Goal: Information Seeking & Learning: Learn about a topic

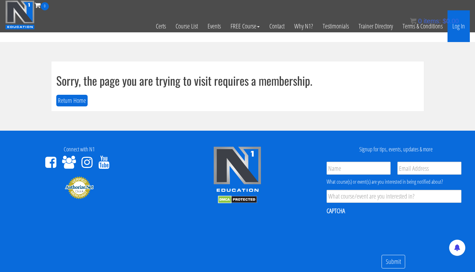
click at [461, 27] on link "Log In" at bounding box center [458, 26] width 22 height 32
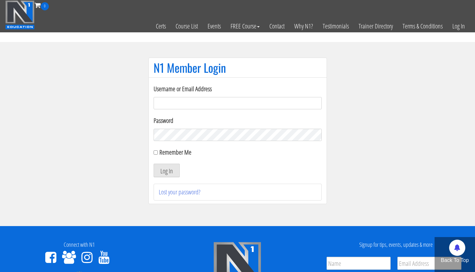
type input "tpweimar@me.com"
click at [166, 170] on button "Log In" at bounding box center [167, 171] width 26 height 14
click at [166, 175] on button "Log In" at bounding box center [167, 171] width 26 height 14
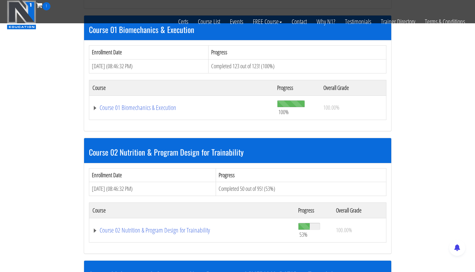
scroll to position [202, 0]
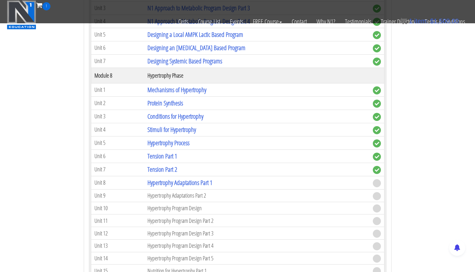
scroll to position [1073, 0]
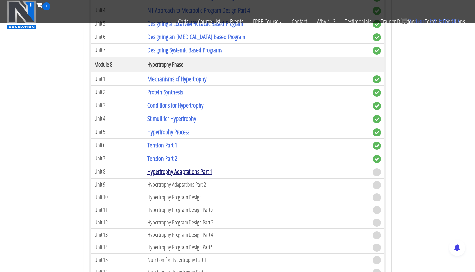
click at [181, 170] on link "Hypertrophy Adaptations Part 1" at bounding box center [179, 171] width 65 height 9
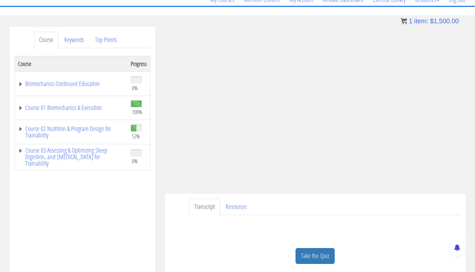
scroll to position [60, 0]
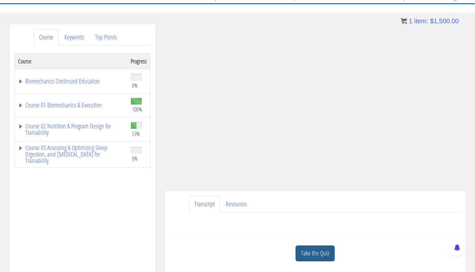
click at [321, 247] on link "Take the Quiz" at bounding box center [314, 253] width 39 height 16
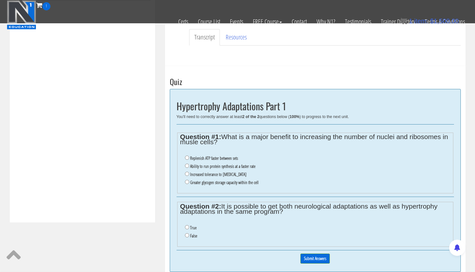
scroll to position [188, 0]
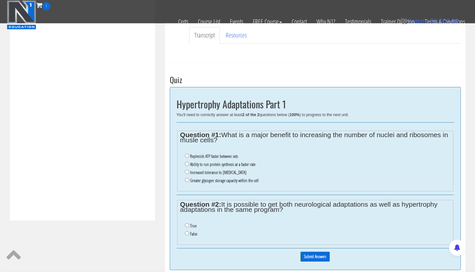
click at [186, 162] on input "Ability to run protein synthesis at a faster rate" at bounding box center [187, 164] width 4 height 4
radio input "true"
click at [186, 223] on input "True" at bounding box center [187, 225] width 4 height 4
radio input "true"
click at [306, 251] on input "Submit Answers" at bounding box center [314, 256] width 29 height 10
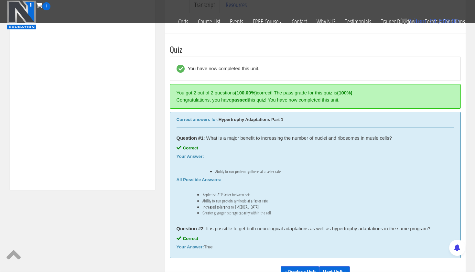
scroll to position [243, 0]
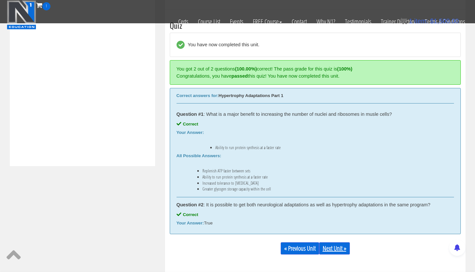
click at [333, 248] on link "Next Unit »" at bounding box center [334, 248] width 31 height 12
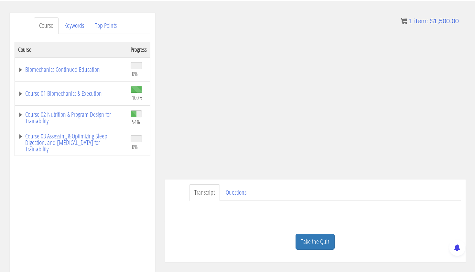
scroll to position [73, 0]
click at [317, 241] on link "Take the Quiz" at bounding box center [314, 241] width 39 height 16
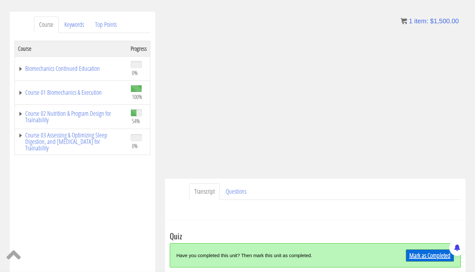
click at [417, 257] on link "Mark as Completed" at bounding box center [430, 255] width 48 height 12
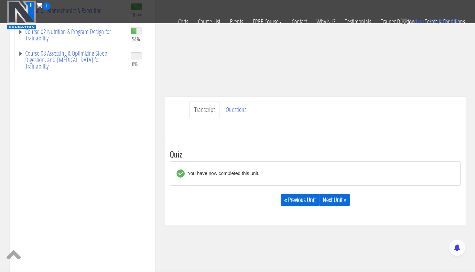
scroll to position [143, 0]
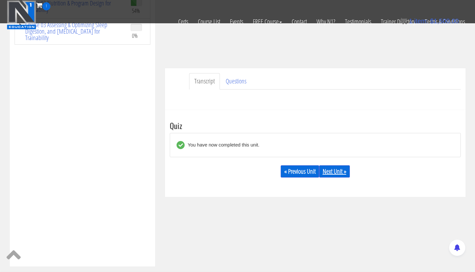
click at [338, 169] on link "Next Unit »" at bounding box center [334, 171] width 31 height 12
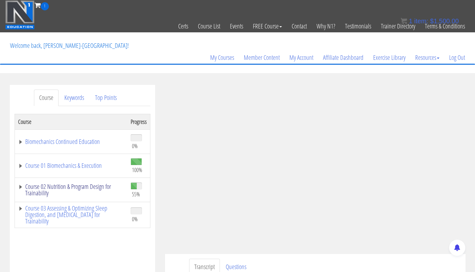
click at [86, 191] on link "Course 02 Nutrition & Program Design for Trainability" at bounding box center [71, 189] width 106 height 13
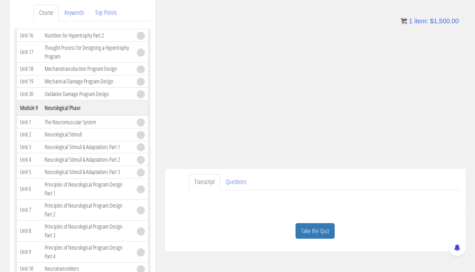
scroll to position [92, 0]
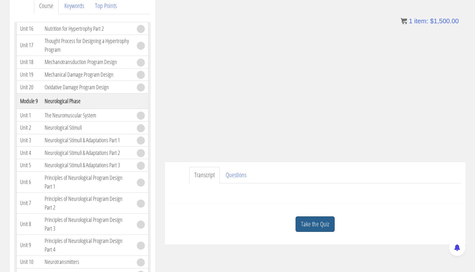
click at [321, 227] on link "Take the Quiz" at bounding box center [314, 224] width 39 height 16
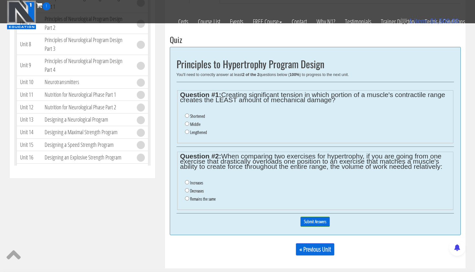
scroll to position [227, 0]
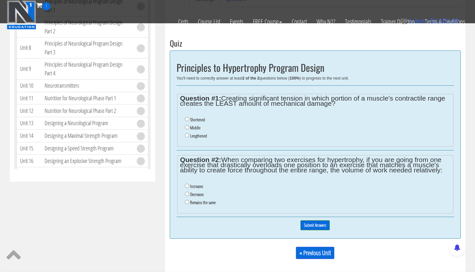
click at [186, 133] on input "Lengthened" at bounding box center [187, 135] width 4 height 4
radio input "true"
click at [186, 200] on input "Remains the same" at bounding box center [187, 202] width 4 height 4
radio input "true"
click at [314, 220] on input "Submit Answers" at bounding box center [314, 225] width 29 height 10
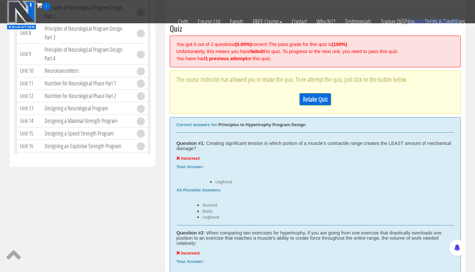
scroll to position [238, 0]
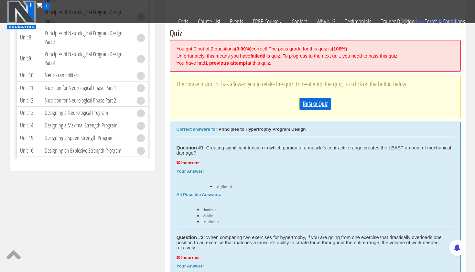
click at [321, 102] on link "Retake Quiz" at bounding box center [315, 104] width 32 height 12
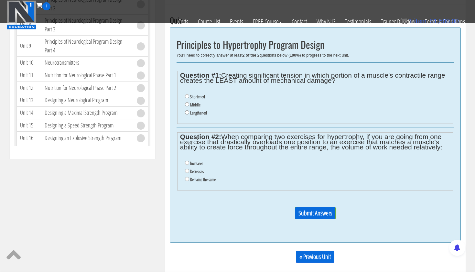
scroll to position [249, 0]
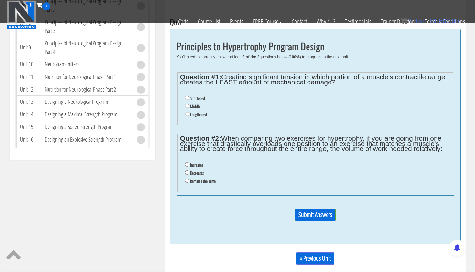
click at [199, 96] on label "Shortened" at bounding box center [197, 98] width 15 height 5
click at [189, 96] on input "Shortened" at bounding box center [187, 98] width 4 height 4
radio input "true"
click at [185, 170] on input "Decreases" at bounding box center [187, 172] width 4 height 4
radio input "true"
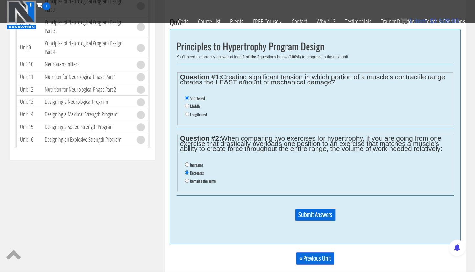
click at [322, 208] on input "Submit Answers" at bounding box center [315, 214] width 41 height 12
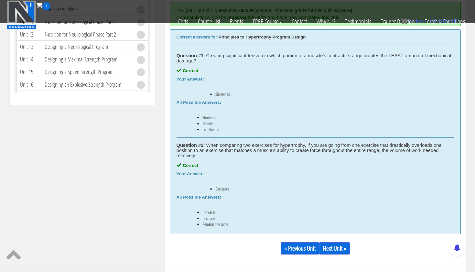
scroll to position [305, 0]
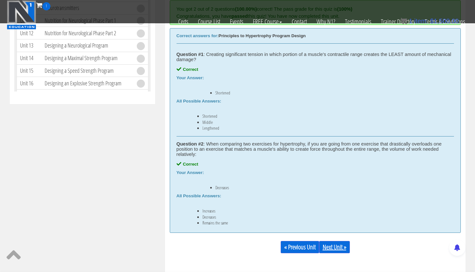
click at [338, 246] on link "Next Unit »" at bounding box center [334, 247] width 31 height 12
